Goal: Information Seeking & Learning: Learn about a topic

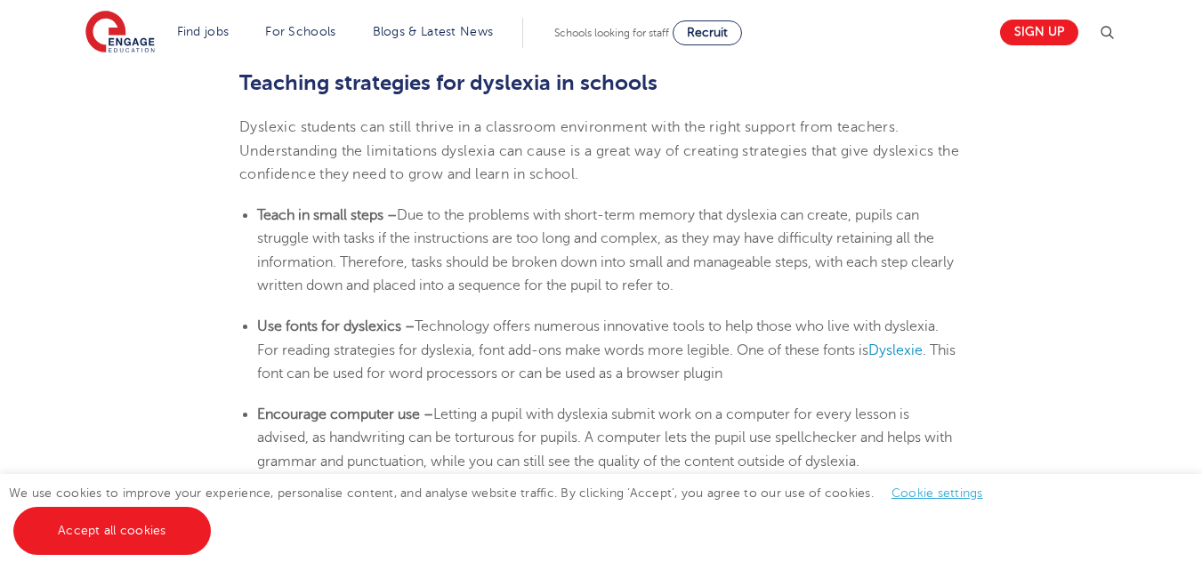
scroll to position [2953, 0]
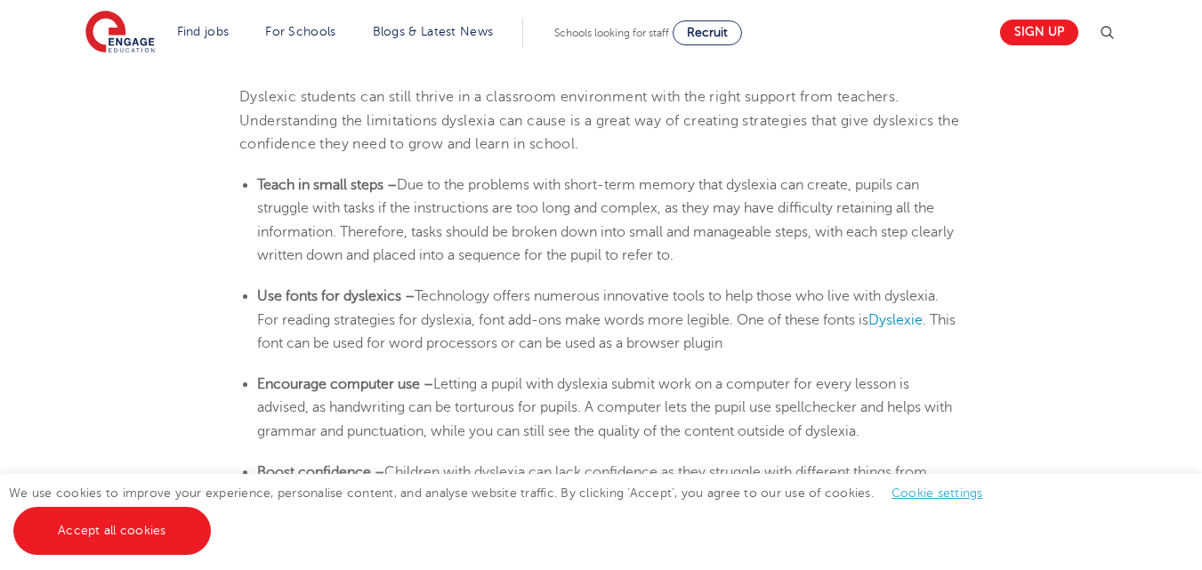
drag, startPoint x: 1214, startPoint y: 35, endPoint x: 1214, endPoint y: 292, distance: 257.1
click at [1201, 292] on html "Find jobs All vacancies We have one of the UK's largest database. and with hund…" at bounding box center [601, 156] width 1202 height 6218
drag, startPoint x: 256, startPoint y: 178, endPoint x: 389, endPoint y: 185, distance: 132.7
click at [389, 185] on ul "Teach in small steps – Due to the problems with short-term memory that [MEDICAL…" at bounding box center [600, 219] width 723 height 93
copy b "Teach in small steps"
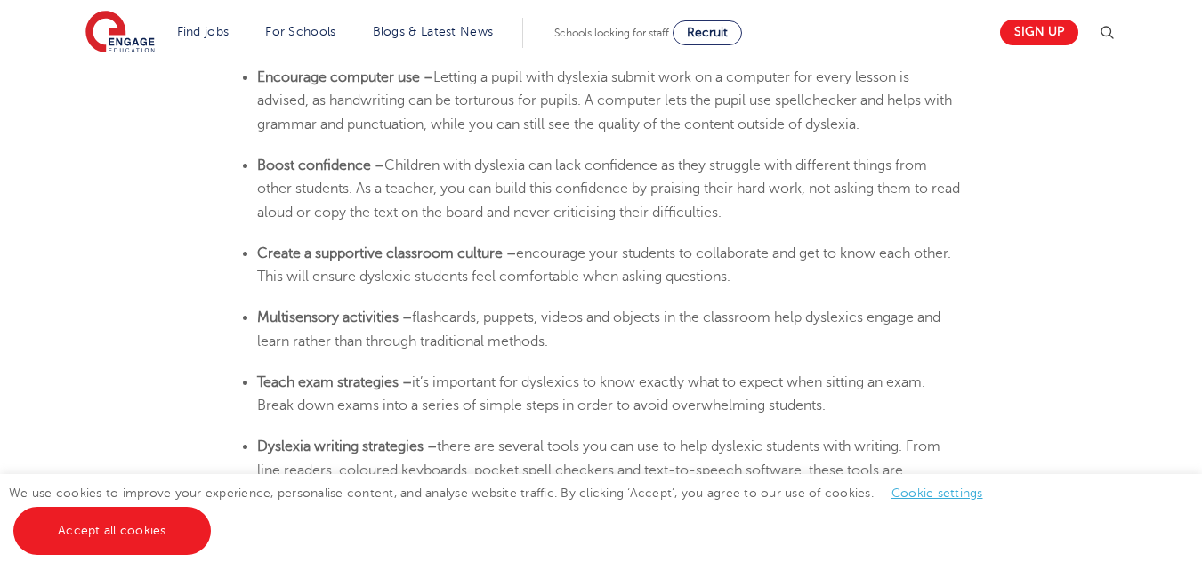
scroll to position [3290, 0]
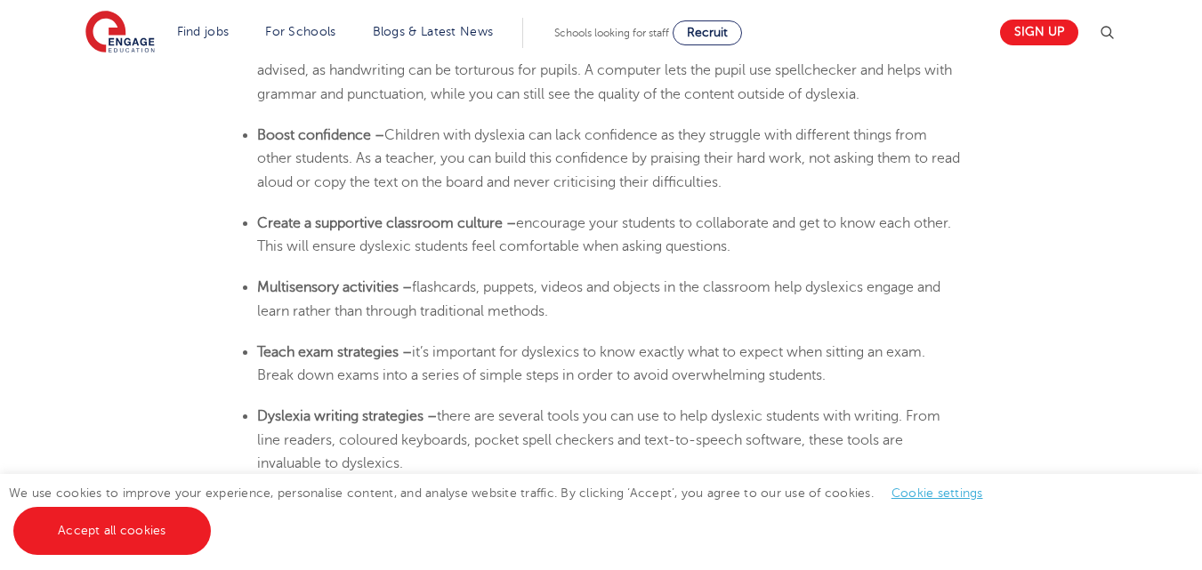
drag, startPoint x: 523, startPoint y: 228, endPoint x: 777, endPoint y: 246, distance: 255.1
click at [777, 246] on span "encourage your students to collaborate and get to know each other. This will en…" at bounding box center [604, 234] width 694 height 39
copy span "encourage your students to collaborate and get to know each other. This will en…"
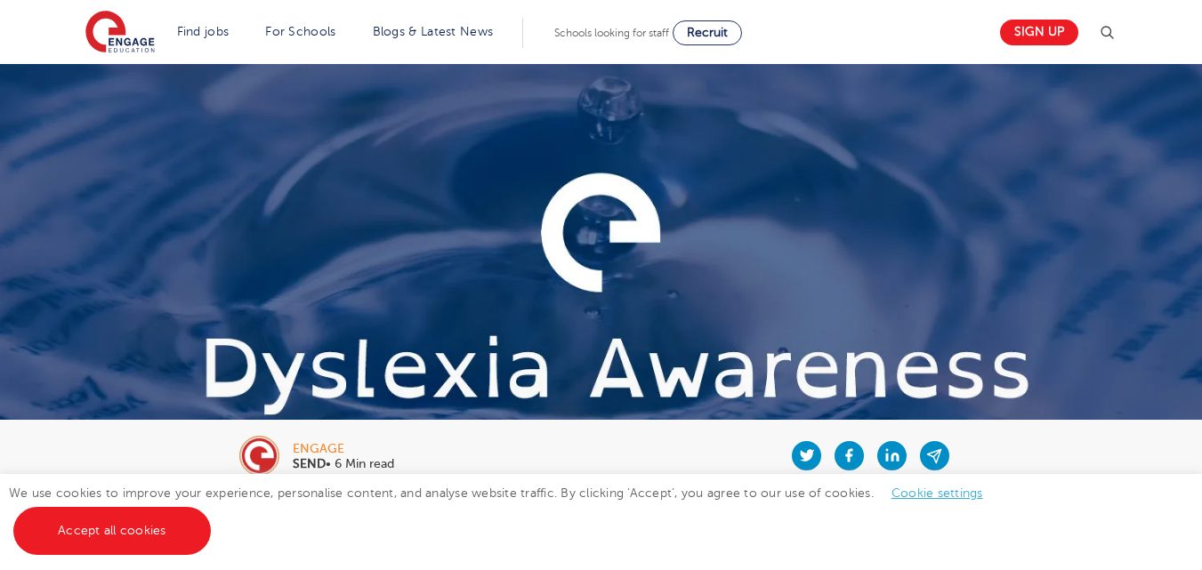
scroll to position [5385, 0]
